Goal: Task Accomplishment & Management: Use online tool/utility

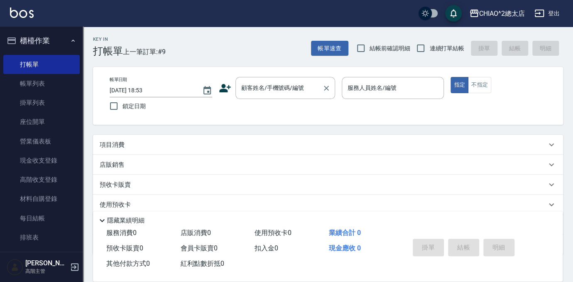
click at [265, 84] on input "顧客姓名/手機號碼/編號" at bounding box center [279, 88] width 80 height 15
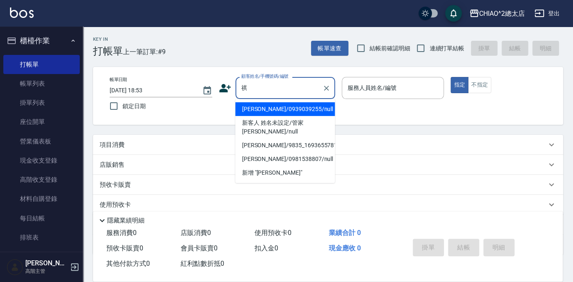
click at [244, 166] on li "新增 "祺"" at bounding box center [286, 173] width 100 height 14
type input "祺"
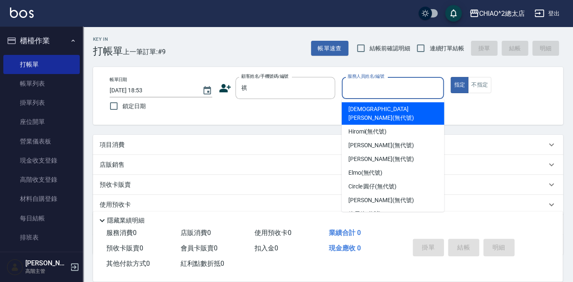
click at [359, 84] on input "服務人員姓名/編號" at bounding box center [393, 88] width 95 height 15
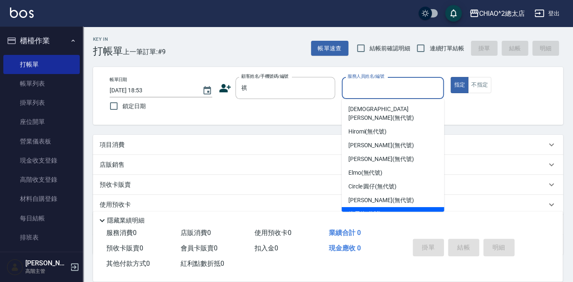
click at [373, 209] on span "維尼 (無代號)" at bounding box center [365, 213] width 33 height 9
type input "維尼(無代號)"
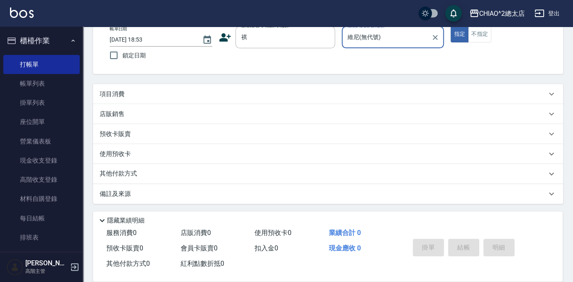
scroll to position [51, 0]
click at [134, 98] on div "項目消費" at bounding box center [328, 94] width 470 height 20
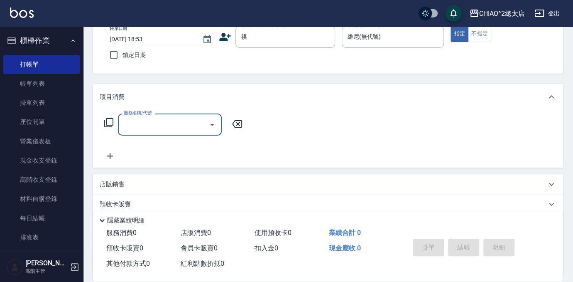
scroll to position [0, 0]
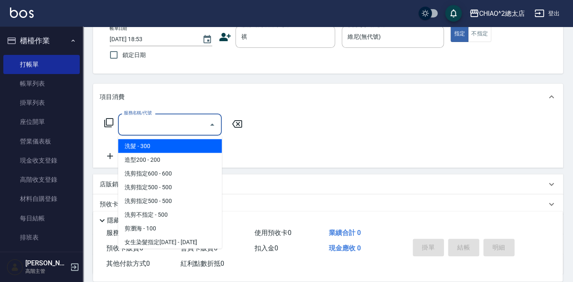
click at [140, 127] on input "服務名稱/代號" at bounding box center [164, 124] width 84 height 15
click at [155, 148] on span "洗髮 - 300" at bounding box center [170, 146] width 104 height 14
type input "洗髮(103103)"
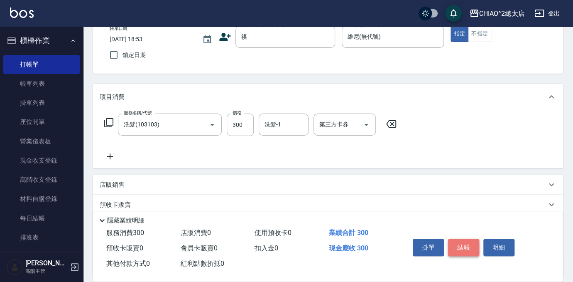
click at [459, 242] on button "結帳" at bounding box center [463, 247] width 31 height 17
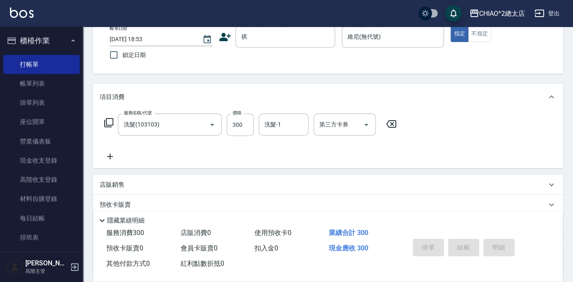
scroll to position [25, 0]
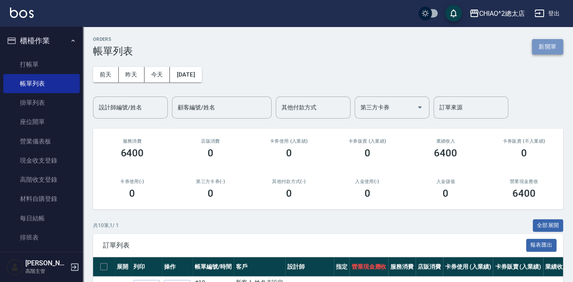
click at [539, 41] on button "新開單" at bounding box center [547, 46] width 31 height 15
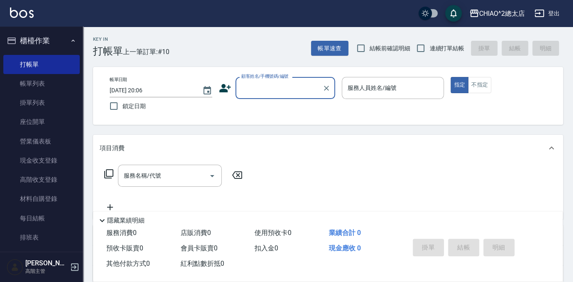
click at [274, 88] on input "顧客姓名/手機號碼/編號" at bounding box center [279, 88] width 80 height 15
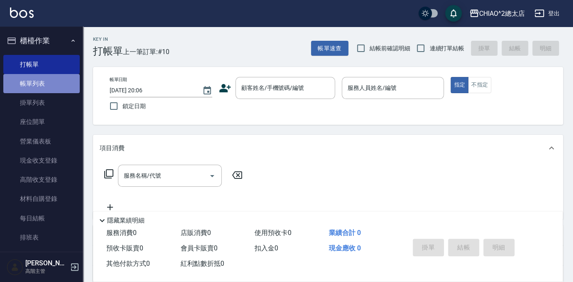
click at [47, 84] on link "帳單列表" at bounding box center [41, 83] width 76 height 19
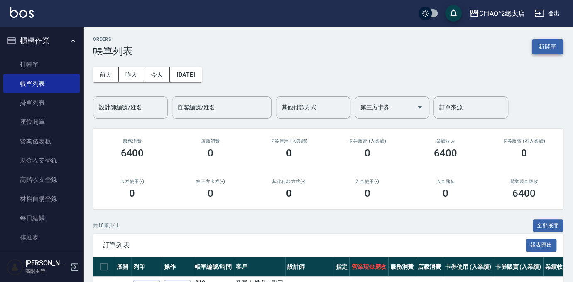
click at [553, 52] on button "新開單" at bounding box center [547, 46] width 31 height 15
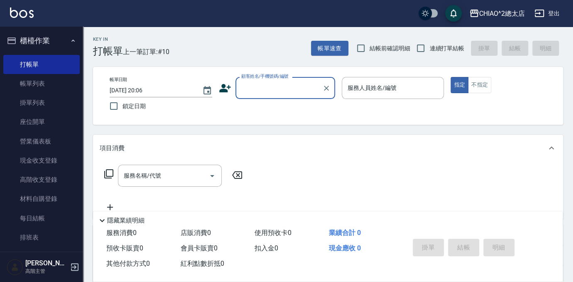
click at [263, 95] on input "顧客姓名/手機號碼/編號" at bounding box center [279, 88] width 80 height 15
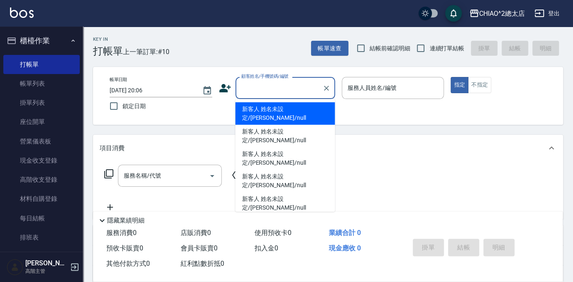
type input "ㄧ"
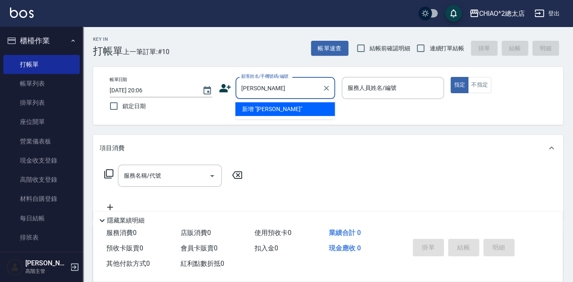
type input "[PERSON_NAME]"
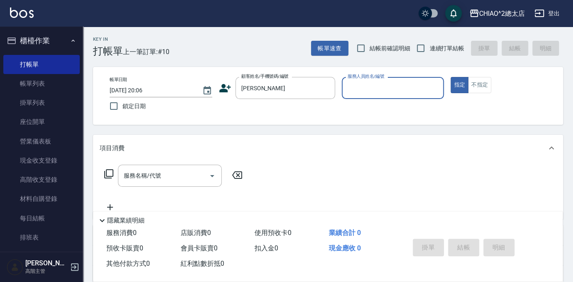
click at [387, 81] on input "服務人員姓名/編號" at bounding box center [393, 88] width 95 height 15
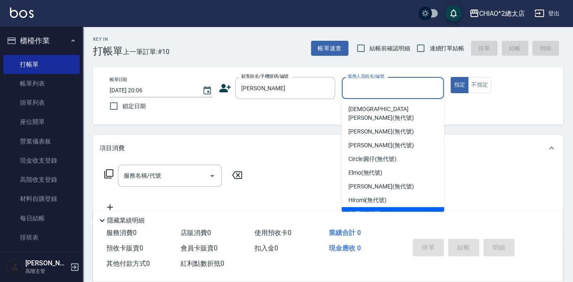
click at [367, 210] on div "維尼 (無代號)" at bounding box center [393, 214] width 103 height 14
type input "維尼(無代號)"
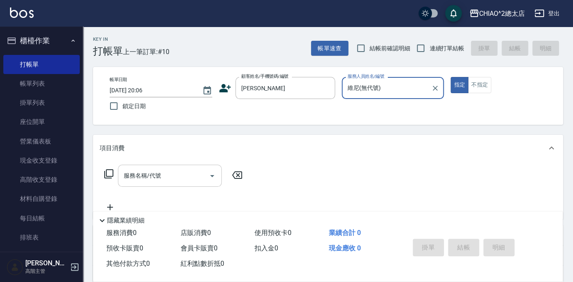
click at [168, 180] on input "服務名稱/代號" at bounding box center [164, 175] width 84 height 15
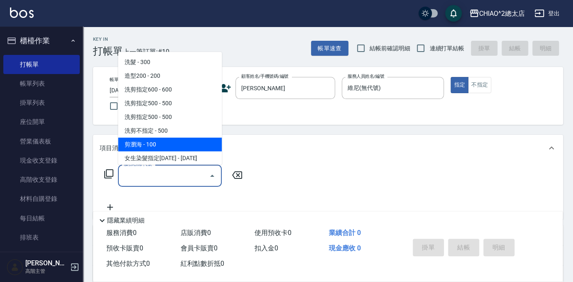
click at [166, 142] on span "剪瀏海 - 100" at bounding box center [170, 145] width 104 height 14
type input "剪瀏海(103111)"
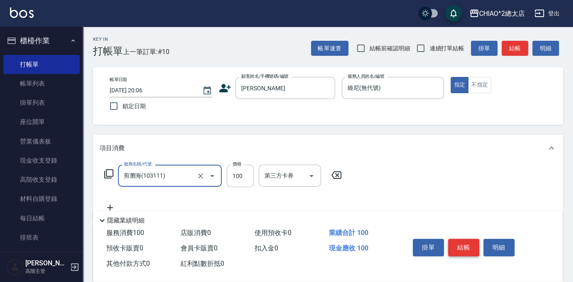
click at [465, 245] on button "結帳" at bounding box center [463, 247] width 31 height 17
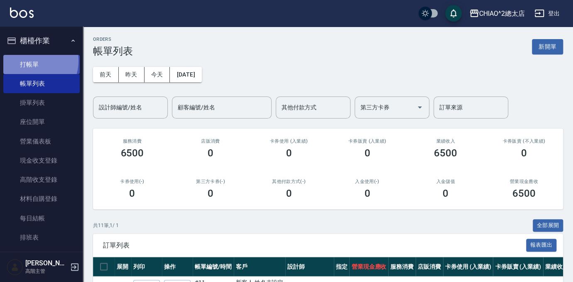
click at [31, 61] on link "打帳單" at bounding box center [41, 64] width 76 height 19
